Goal: Information Seeking & Learning: Learn about a topic

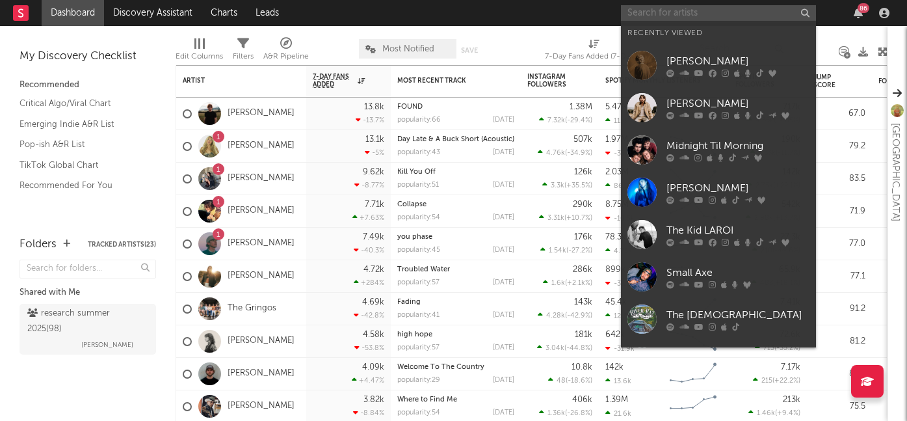
click at [668, 13] on input "text" at bounding box center [718, 13] width 195 height 16
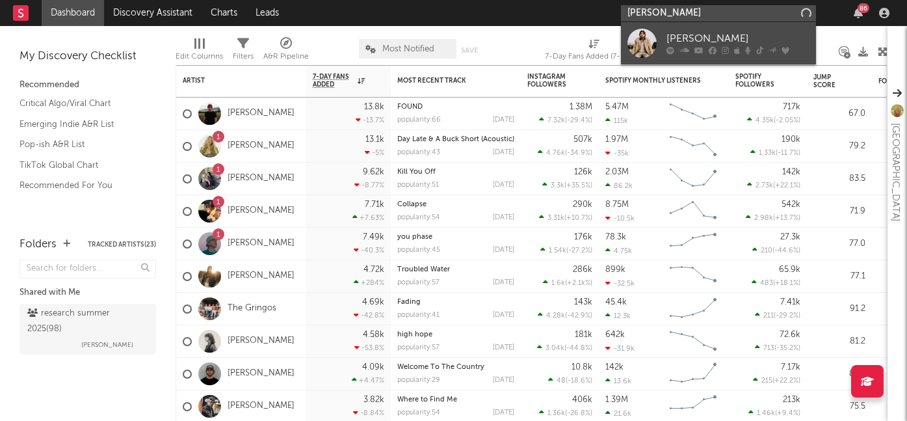
type input "[PERSON_NAME]"
click at [674, 38] on div "[PERSON_NAME]" at bounding box center [738, 39] width 143 height 16
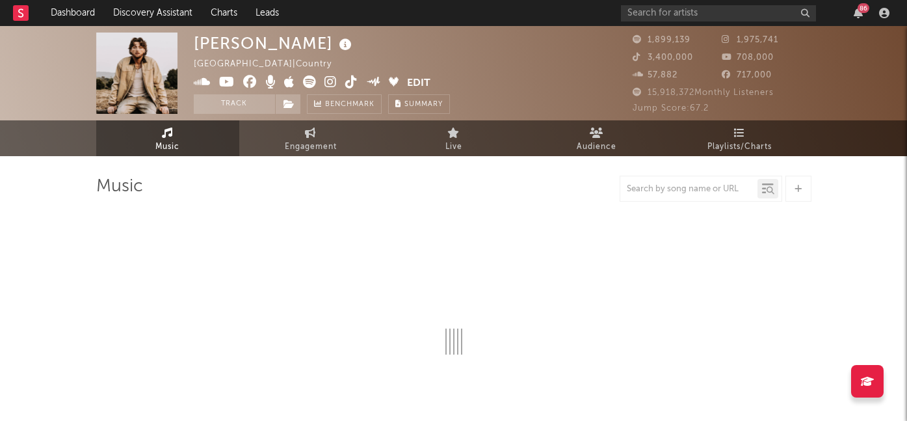
select select "6m"
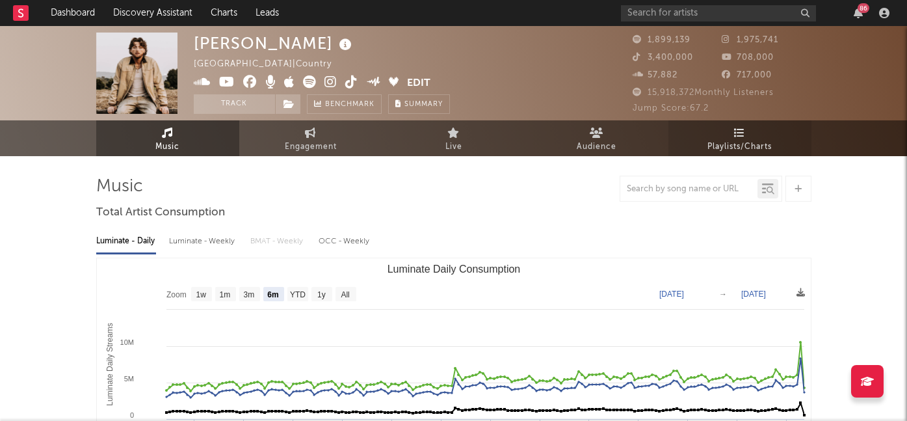
click at [730, 139] on span "Playlists/Charts" at bounding box center [740, 147] width 64 height 16
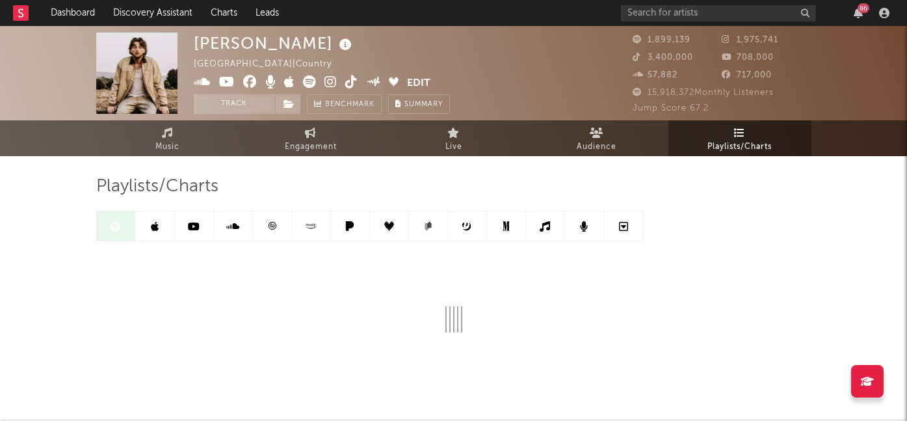
click at [157, 228] on icon at bounding box center [155, 226] width 8 height 10
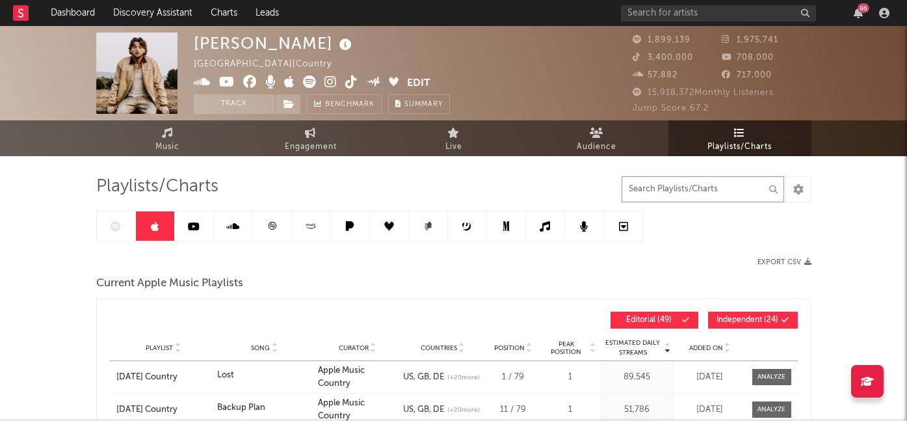
click at [691, 176] on input "text" at bounding box center [703, 189] width 163 height 26
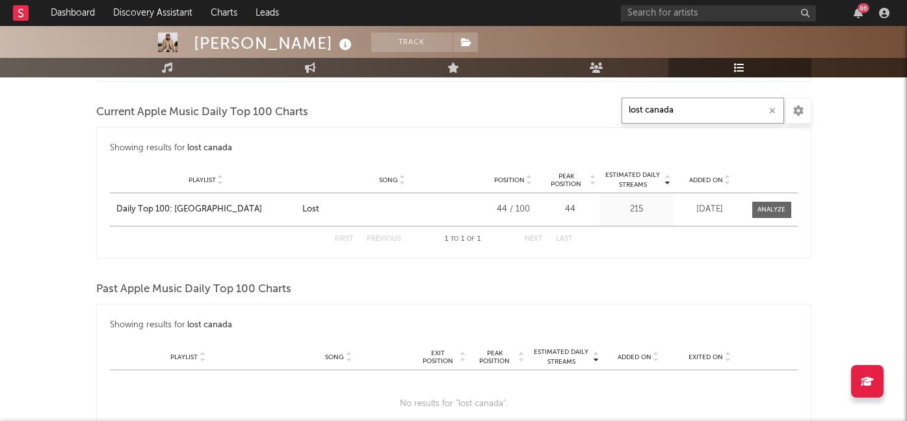
scroll to position [522, 0]
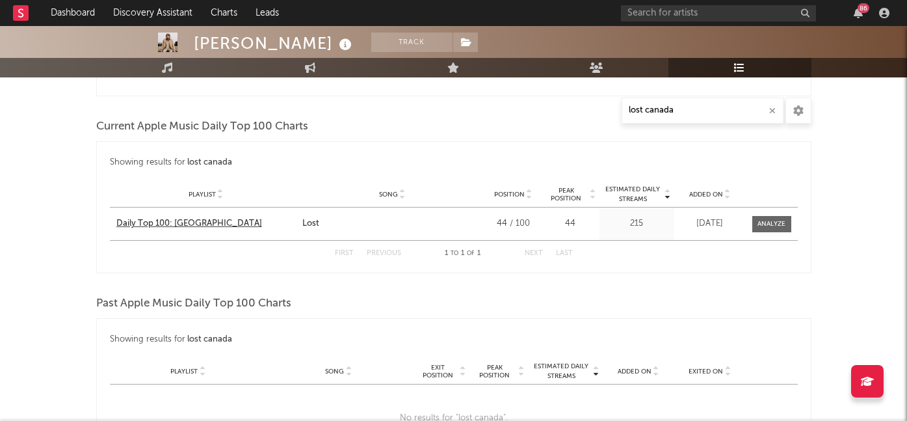
click at [184, 224] on div "Daily Top 100: [GEOGRAPHIC_DATA]" at bounding box center [206, 223] width 180 height 13
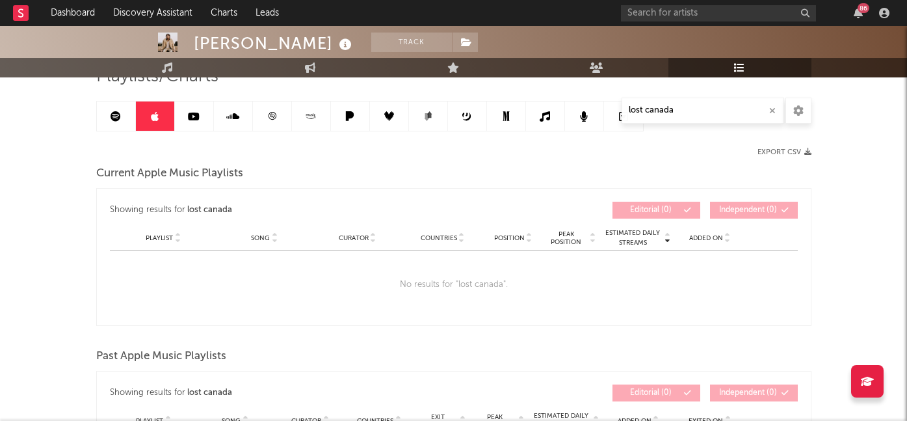
scroll to position [0, 0]
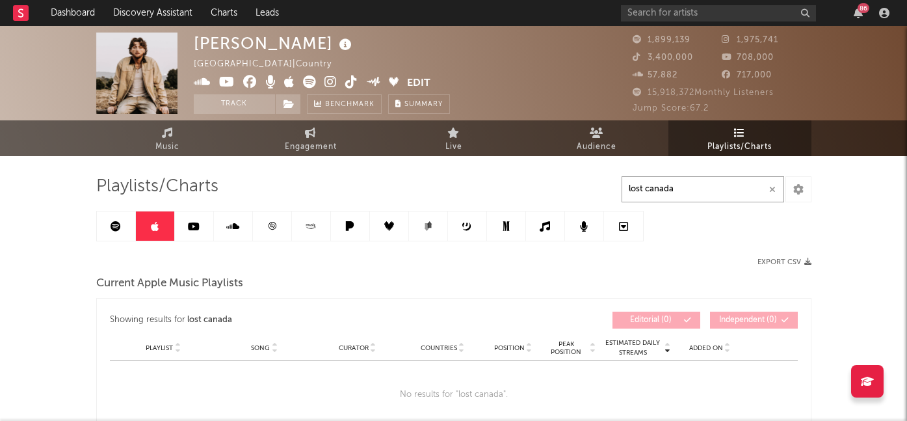
drag, startPoint x: 675, startPoint y: 187, endPoint x: 615, endPoint y: 187, distance: 59.8
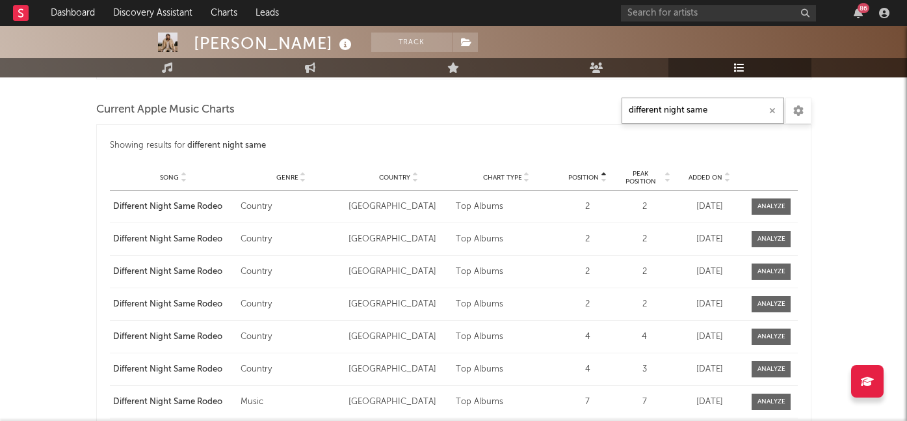
scroll to position [910, 0]
click at [734, 106] on input "different night same" at bounding box center [703, 111] width 163 height 26
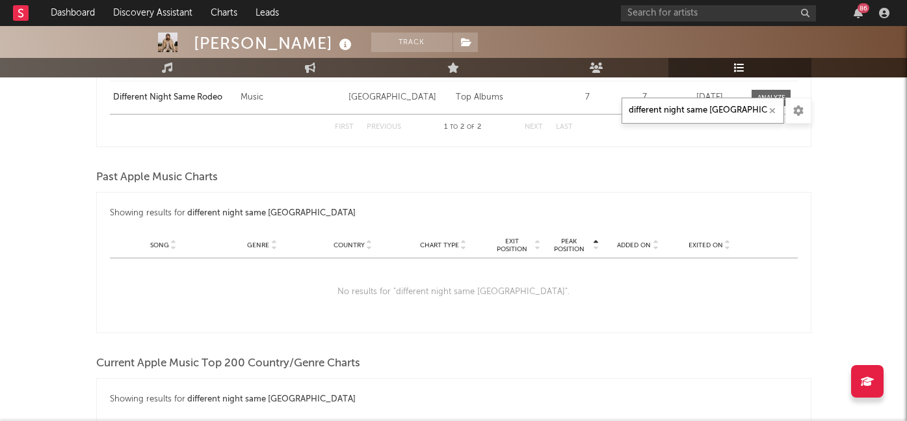
scroll to position [915, 0]
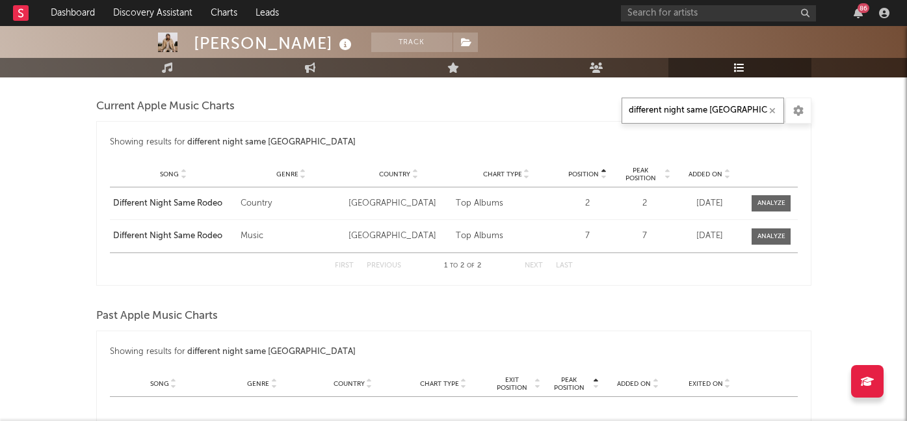
drag, startPoint x: 708, startPoint y: 111, endPoint x: 611, endPoint y: 107, distance: 97.0
click at [611, 107] on div "Playlists/Charts different night same canada Export CSV Current Apple Music Pla…" at bounding box center [454, 52] width 716 height 1583
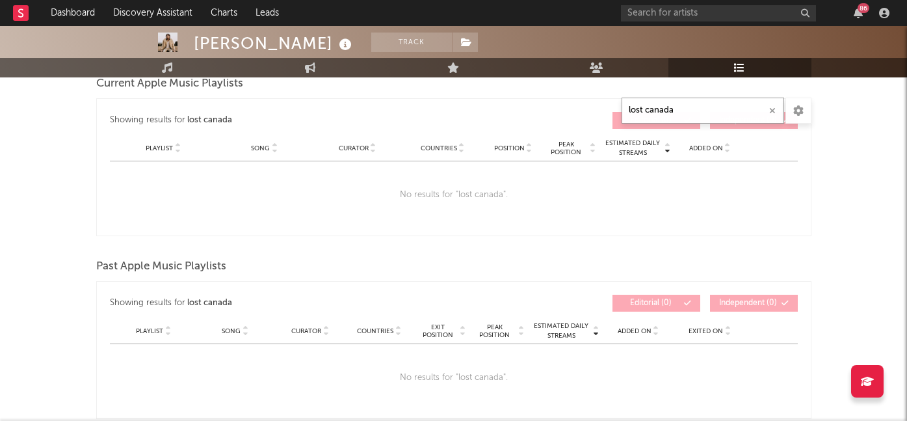
scroll to position [0, 0]
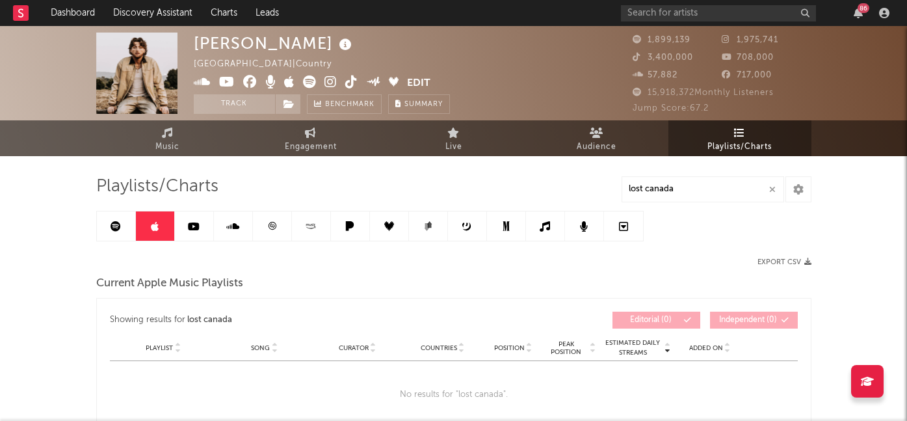
click at [548, 226] on icon at bounding box center [545, 226] width 10 height 10
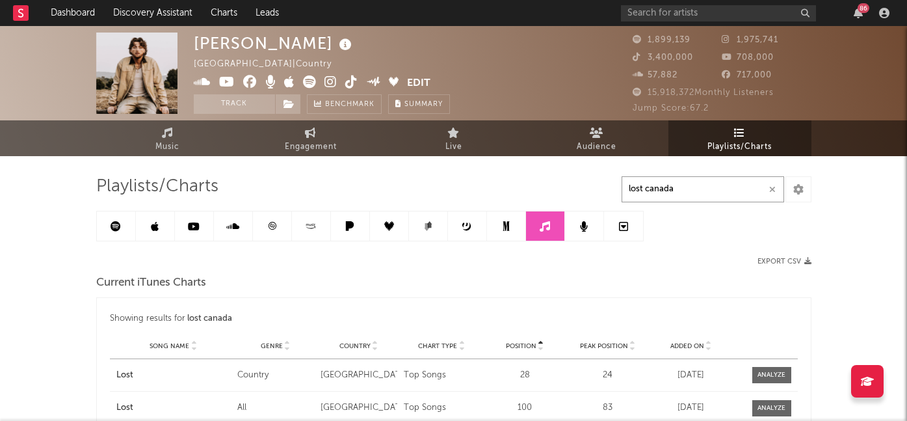
drag, startPoint x: 676, startPoint y: 188, endPoint x: 619, endPoint y: 187, distance: 57.2
click at [619, 187] on div "Playlists/Charts lost canada Export CSV Current iTunes Charts Showing results f…" at bounding box center [454, 407] width 716 height 463
click at [161, 229] on link at bounding box center [155, 225] width 39 height 29
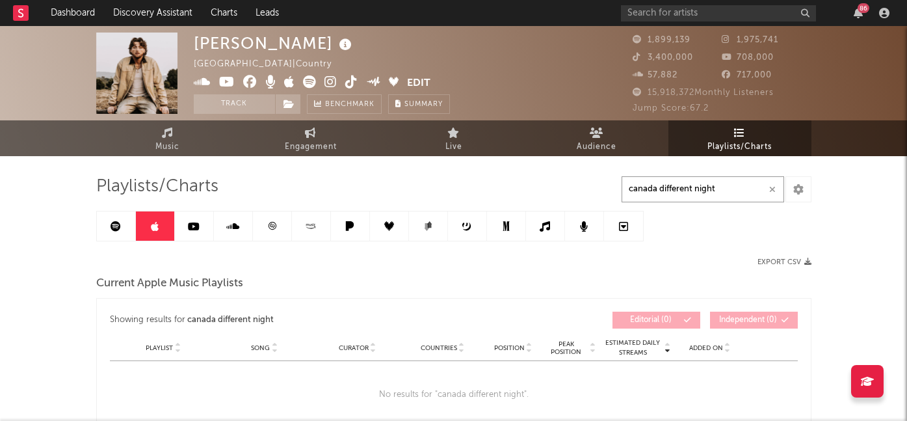
drag, startPoint x: 727, startPoint y: 191, endPoint x: 613, endPoint y: 189, distance: 113.8
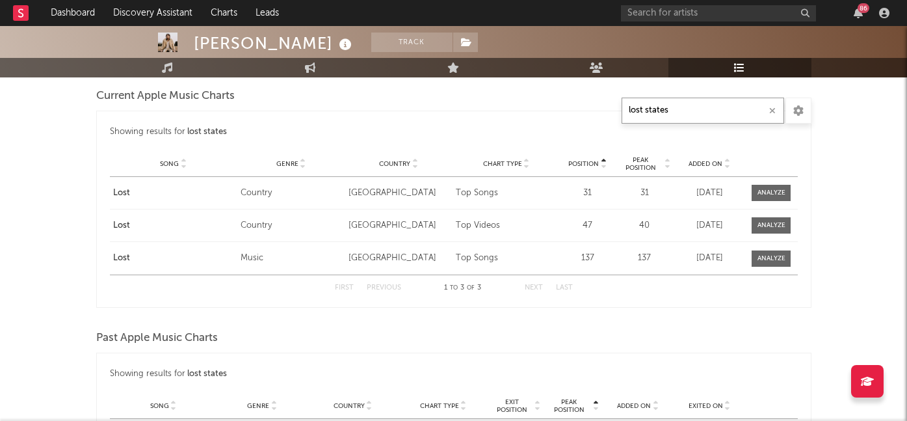
scroll to position [924, 0]
type input "lost states"
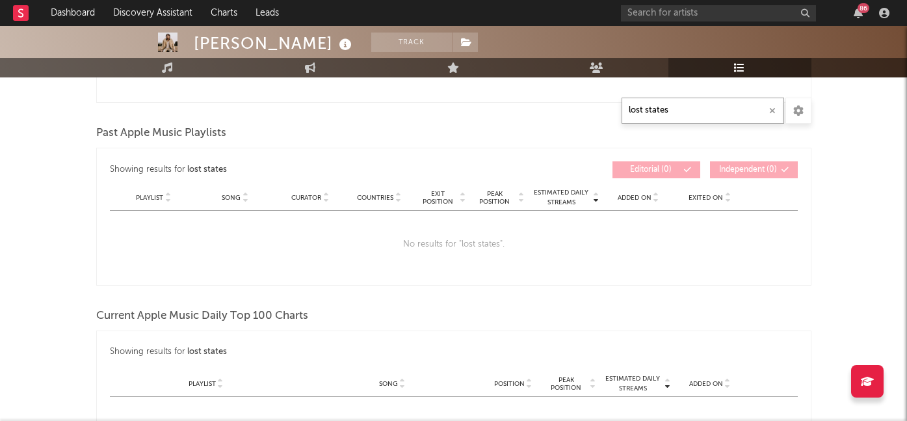
scroll to position [272, 0]
